Goal: Transaction & Acquisition: Purchase product/service

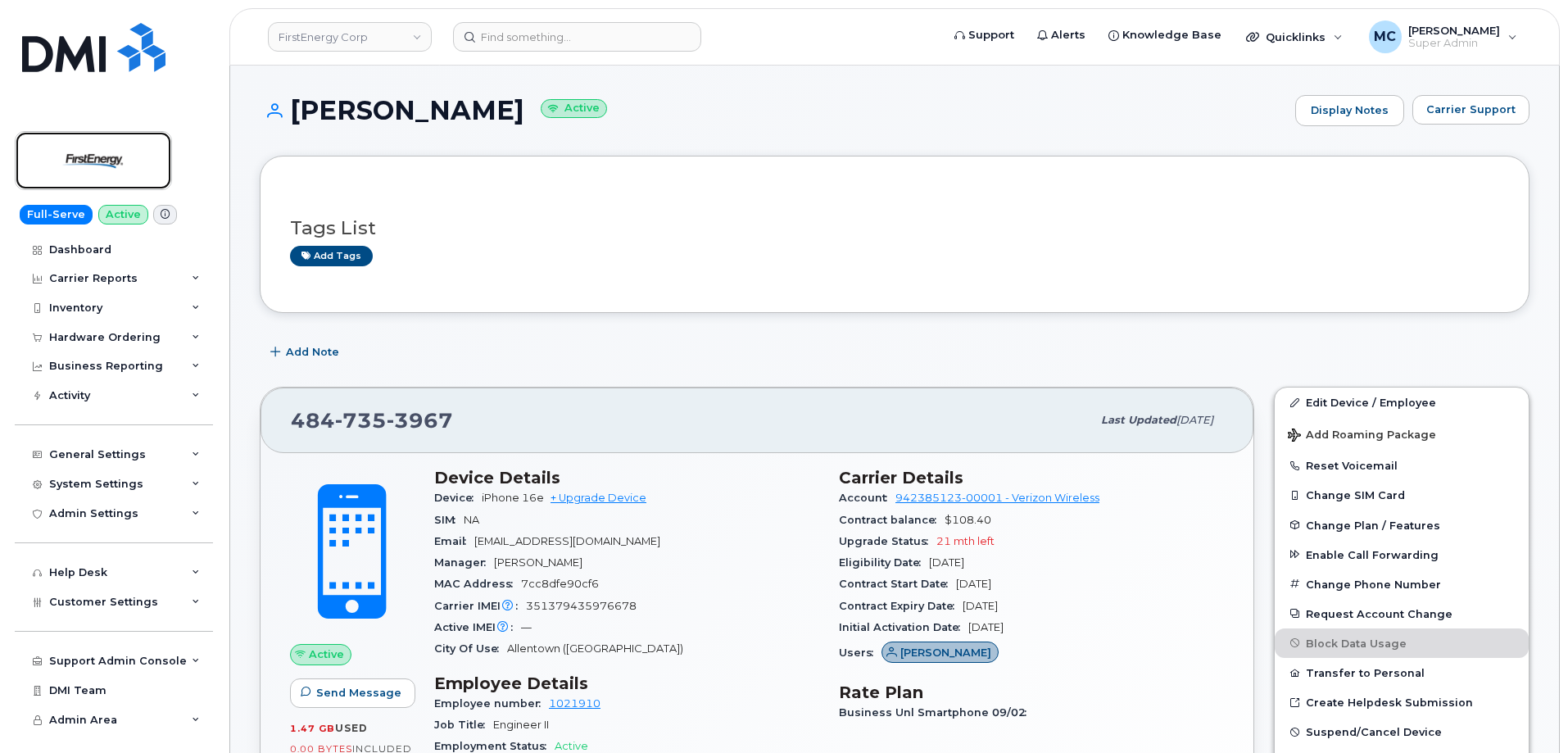
click at [98, 163] on img at bounding box center [94, 160] width 127 height 47
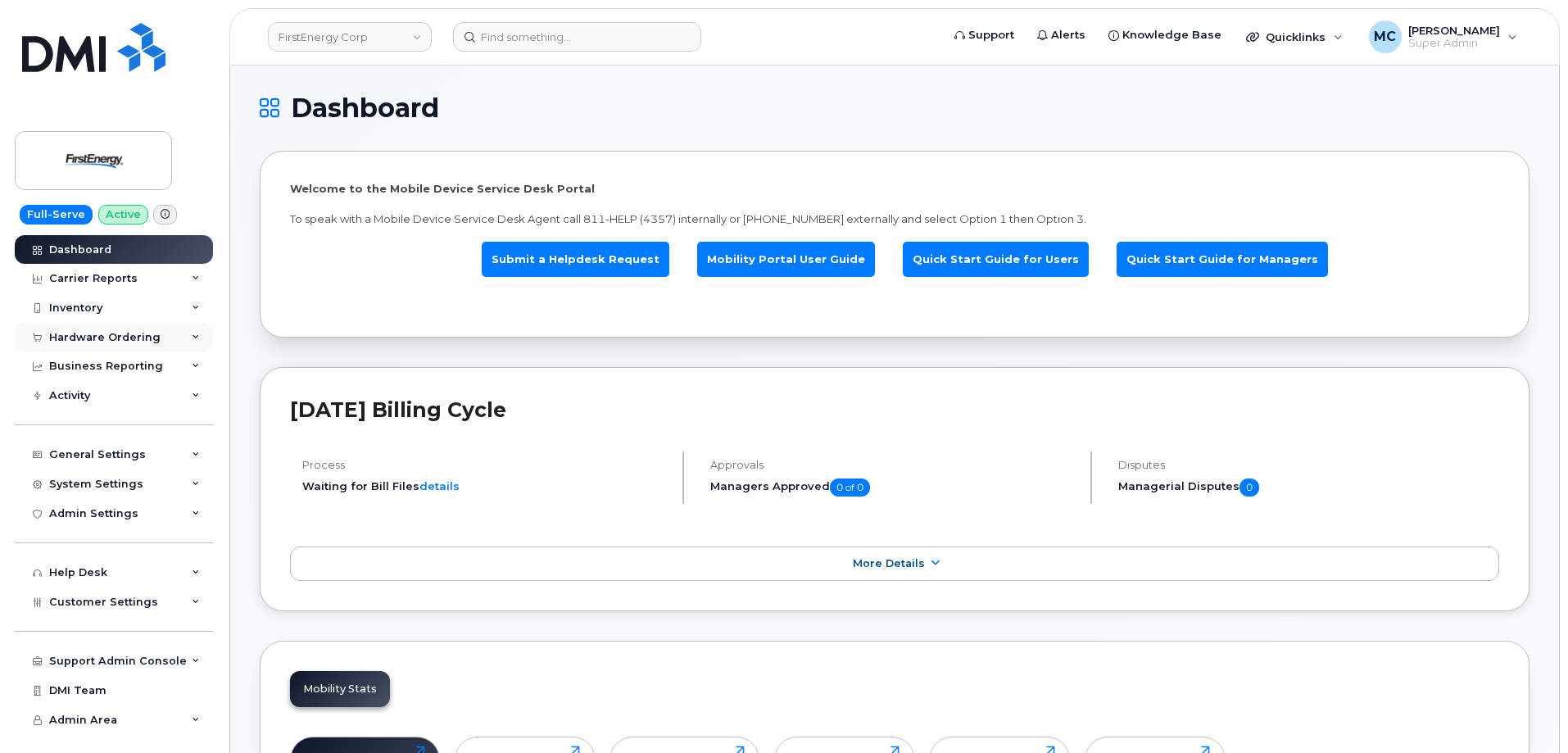
click at [103, 338] on div "Hardware Ordering" at bounding box center [105, 337] width 112 height 13
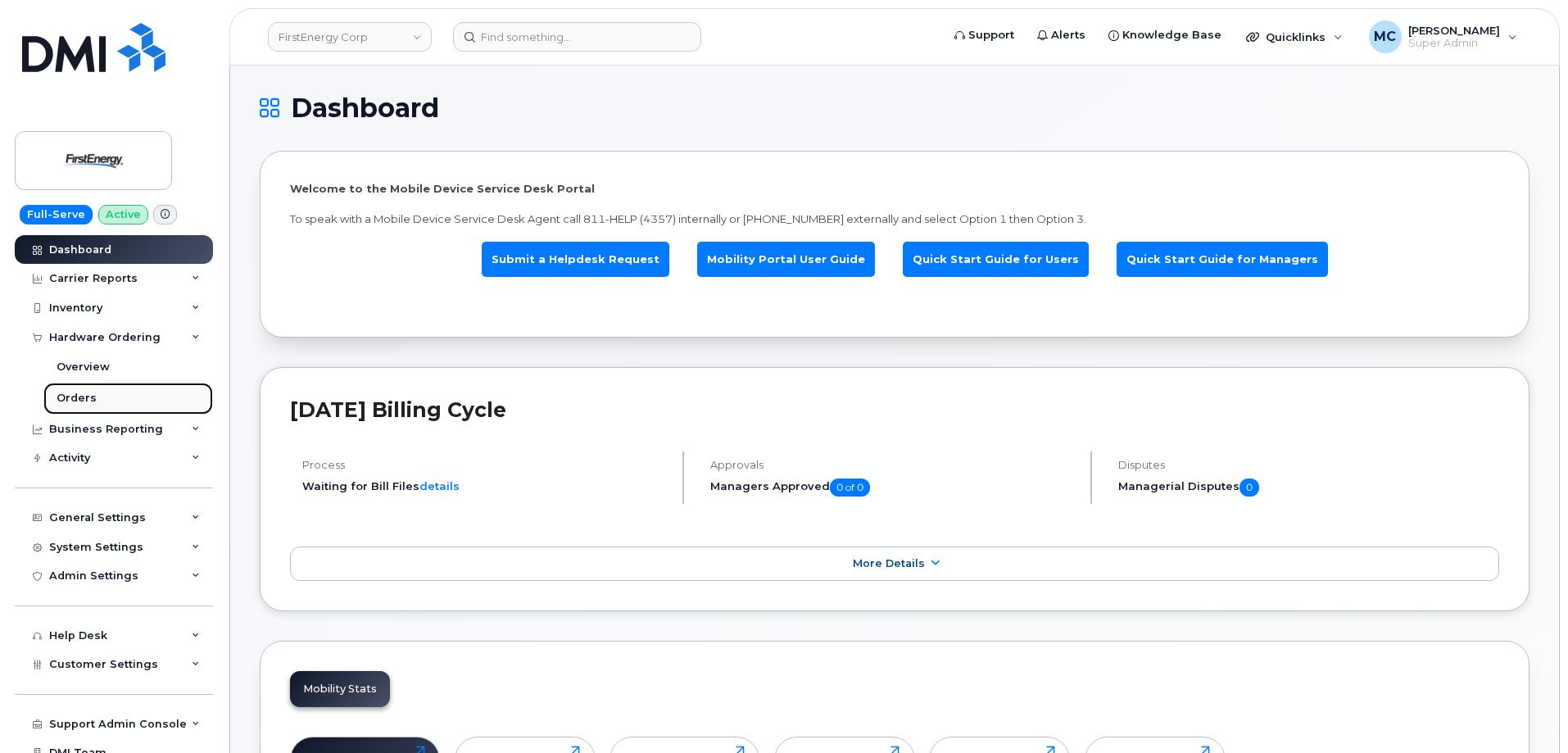
click at [110, 394] on link "Orders" at bounding box center [129, 397] width 170 height 31
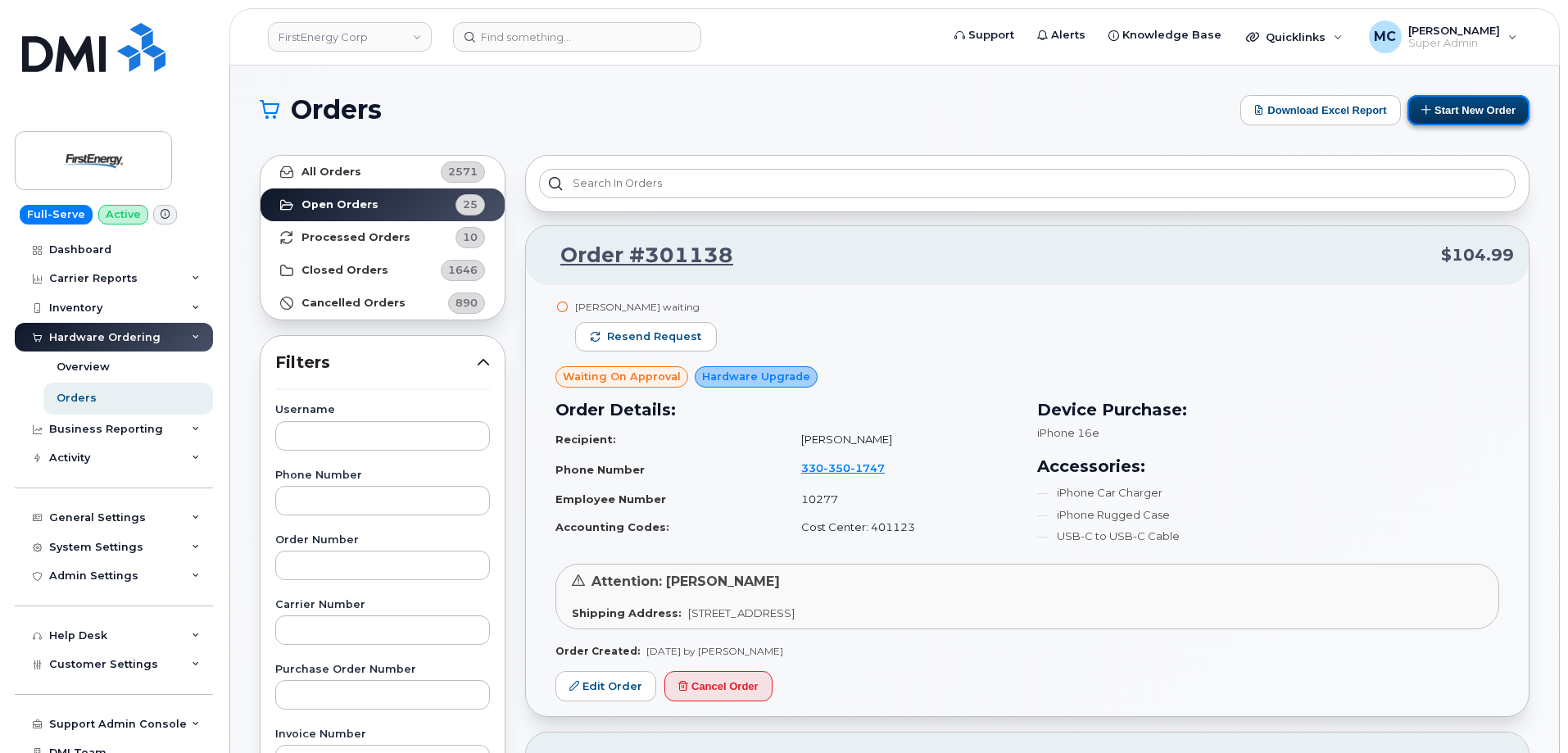
click at [1444, 107] on button "Start New Order" at bounding box center [1468, 110] width 122 height 31
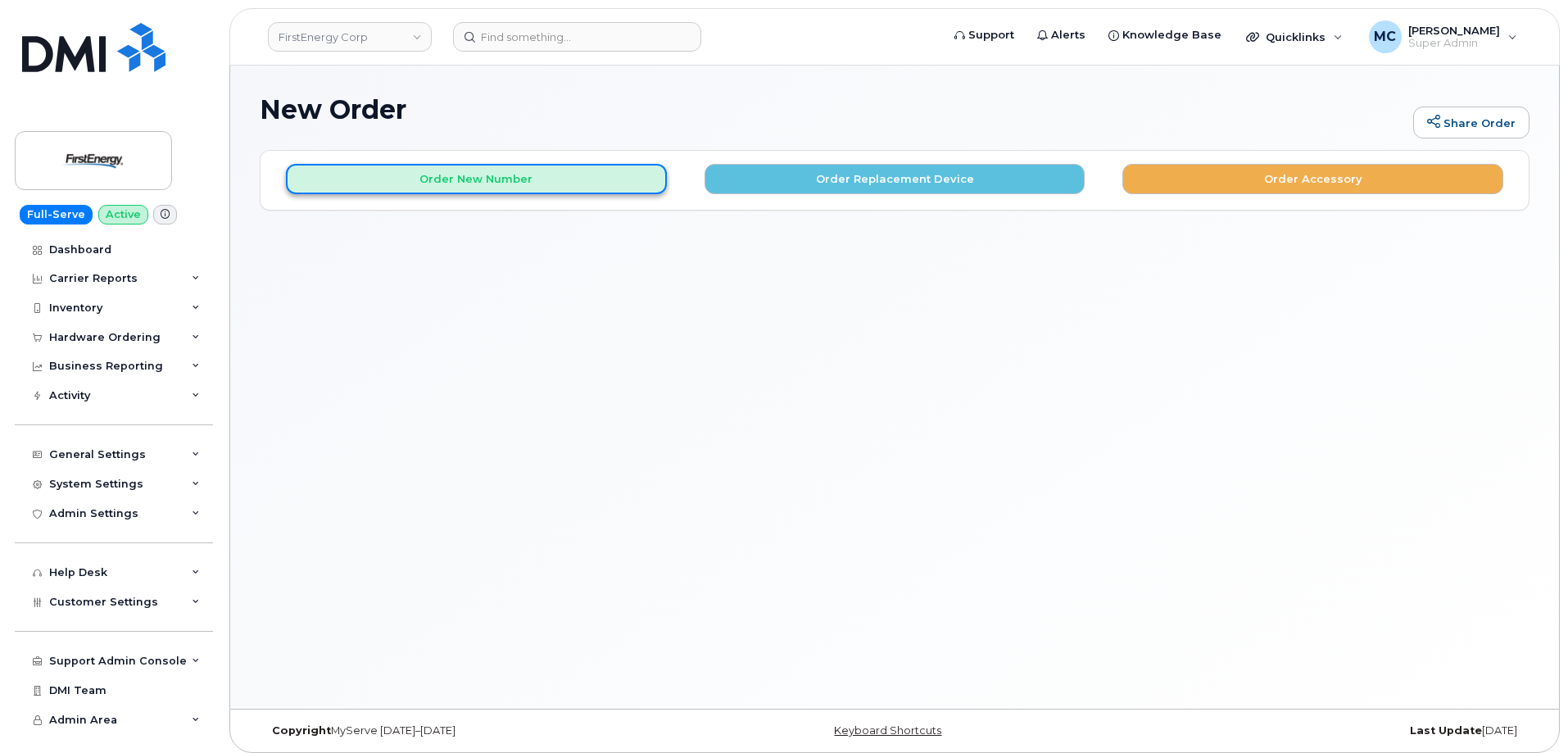
click at [572, 179] on button "Order New Number" at bounding box center [476, 179] width 381 height 31
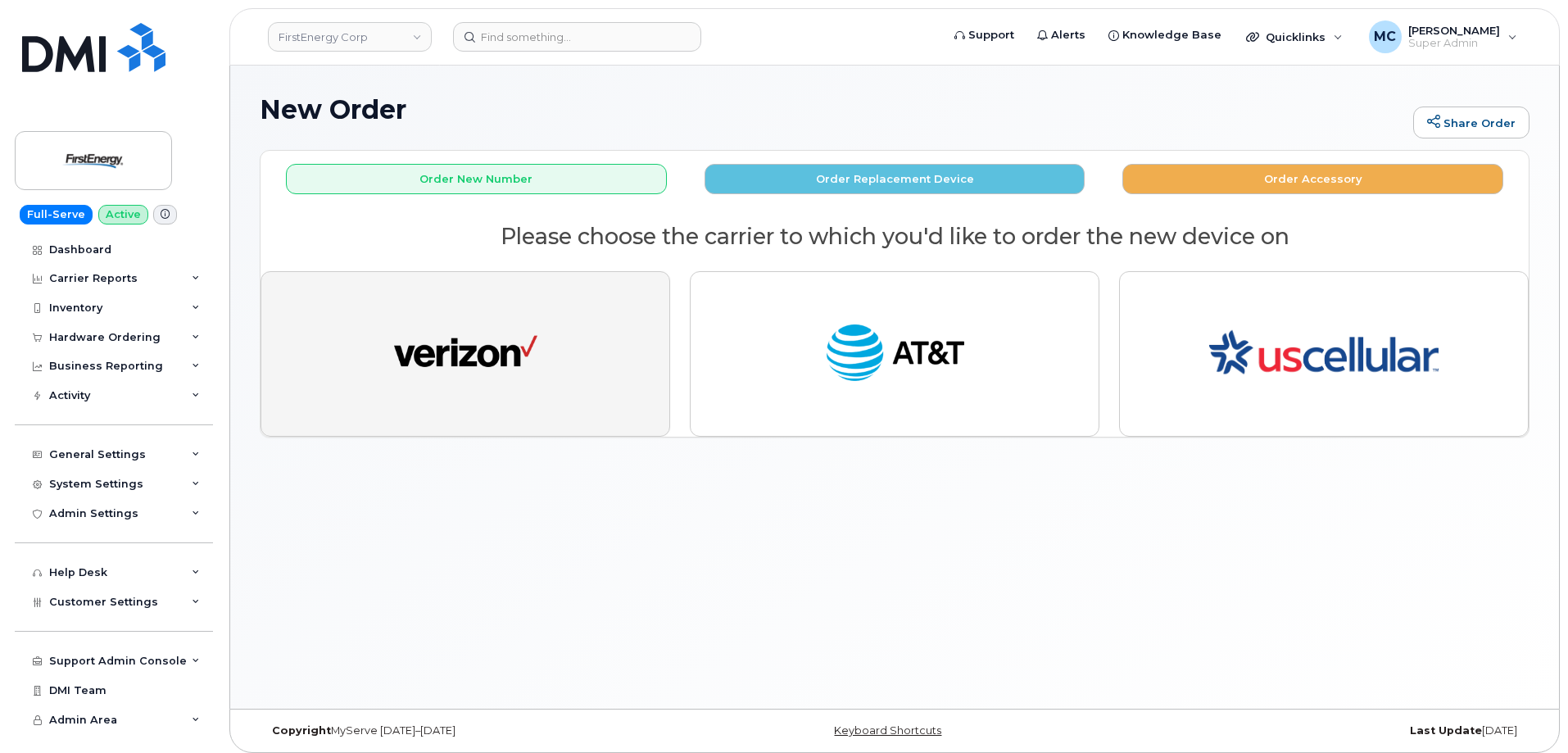
click at [553, 356] on button "button" at bounding box center [466, 353] width 409 height 165
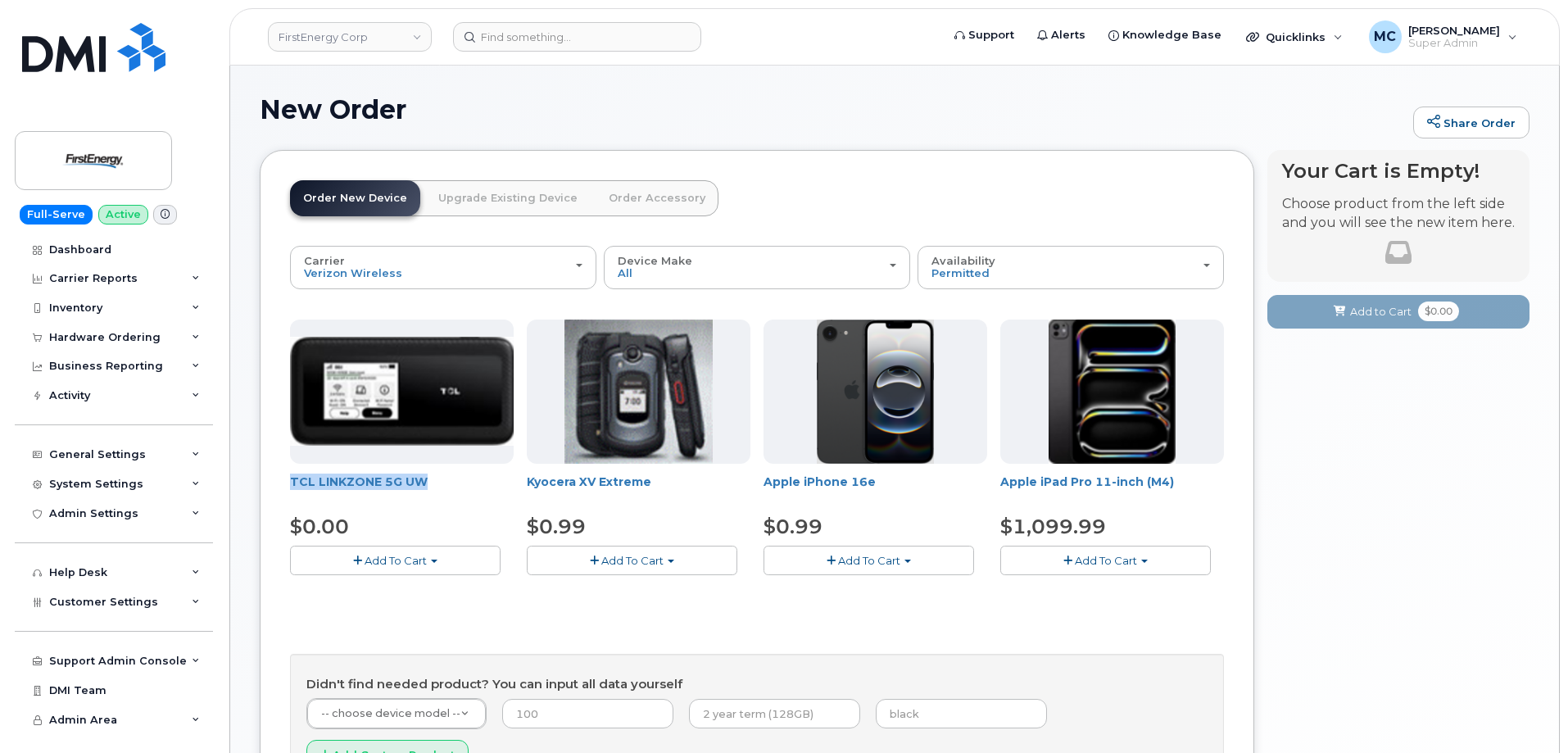
drag, startPoint x: 433, startPoint y: 485, endPoint x: 291, endPoint y: 489, distance: 142.1
click at [292, 489] on span "TCL LINKZONE 5G UW" at bounding box center [401, 489] width 223 height 33
copy link "TCL LINKZONE 5G UW"
